Goal: Find specific page/section

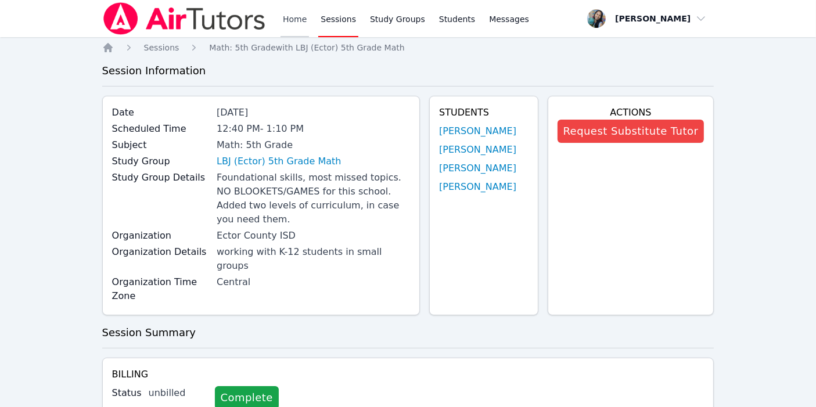
click at [302, 18] on link "Home" at bounding box center [295, 18] width 28 height 37
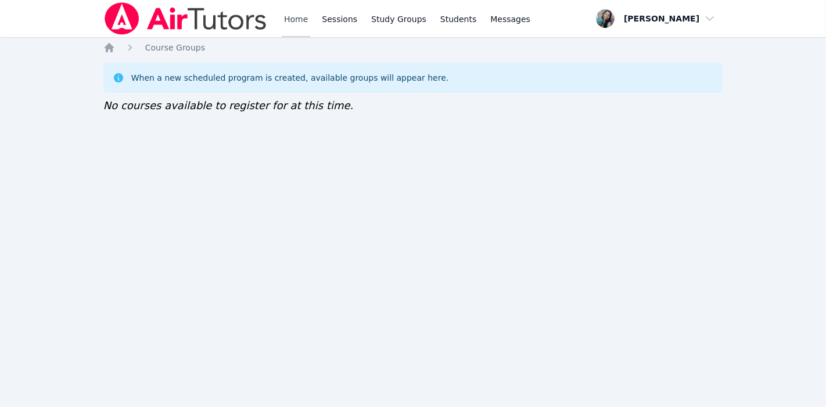
click at [305, 18] on link "Home" at bounding box center [296, 18] width 28 height 37
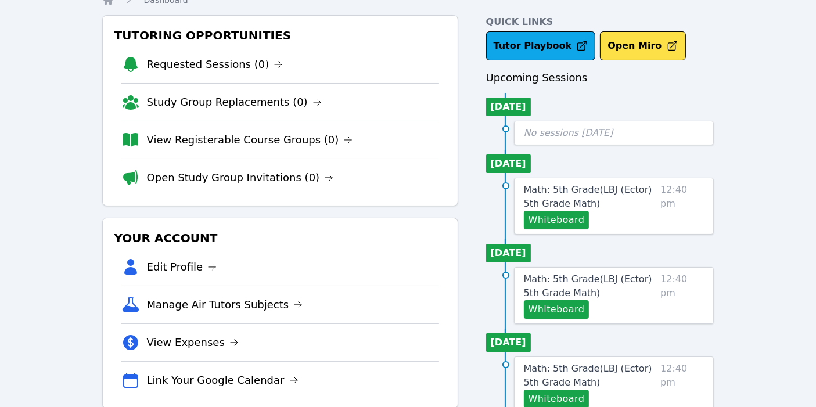
scroll to position [64, 0]
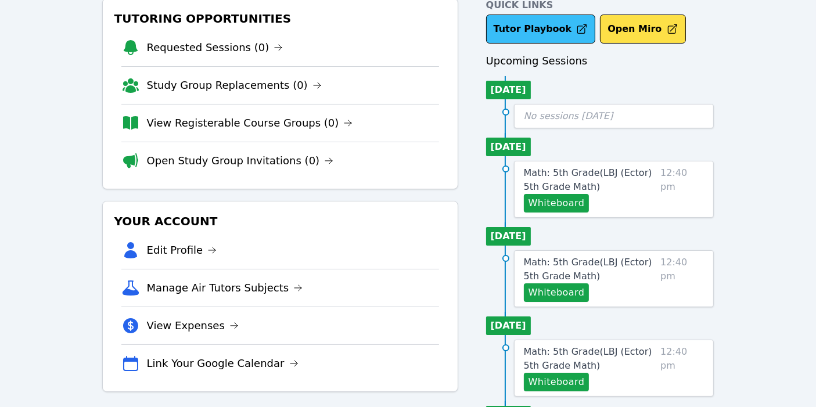
click at [536, 26] on link "Tutor Playbook" at bounding box center [541, 29] width 110 height 29
